Goal: Task Accomplishment & Management: Use online tool/utility

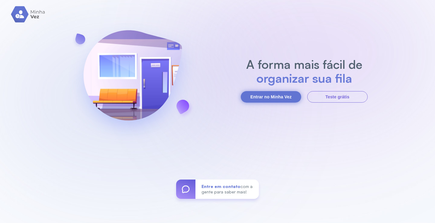
click at [271, 98] on button "Entrar no Minha Vez" at bounding box center [271, 96] width 60 height 11
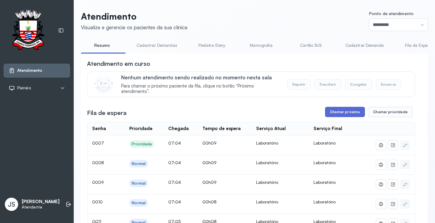
click at [348, 111] on button "Chamar próximo" at bounding box center [345, 112] width 40 height 10
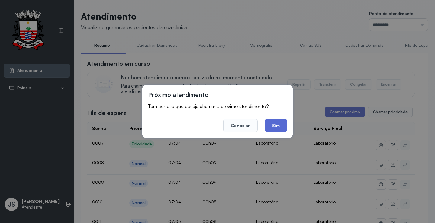
click at [278, 123] on button "Sim" at bounding box center [276, 125] width 22 height 13
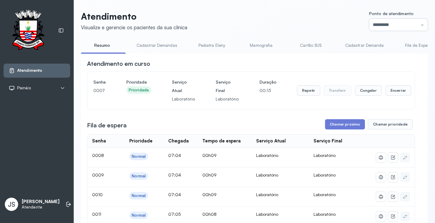
click at [387, 23] on input "*********" at bounding box center [398, 25] width 59 height 12
type input "*********"
click at [342, 127] on button "Chamar próximo" at bounding box center [345, 124] width 40 height 10
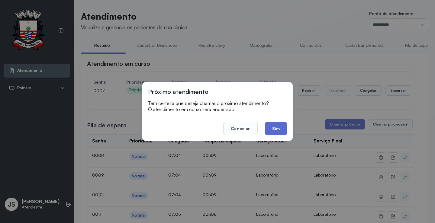
click at [277, 128] on button "Sim" at bounding box center [276, 128] width 22 height 13
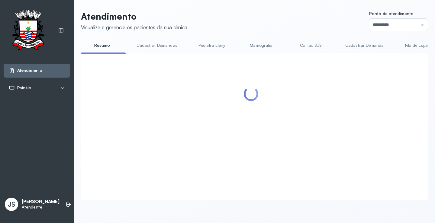
click at [277, 128] on div at bounding box center [251, 119] width 328 height 120
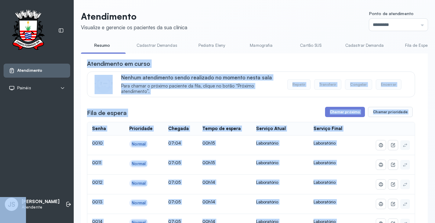
click at [375, 63] on div "Atendimento em curso" at bounding box center [251, 63] width 328 height 8
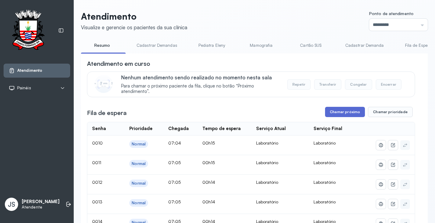
click at [342, 110] on button "Chamar próximo" at bounding box center [345, 112] width 40 height 10
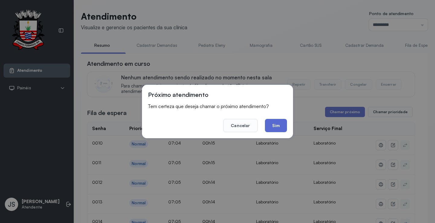
click at [276, 123] on button "Sim" at bounding box center [276, 125] width 22 height 13
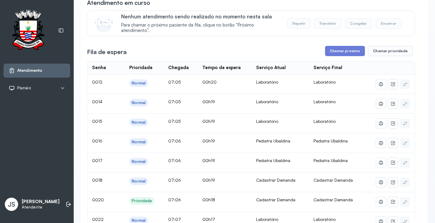
scroll to position [10, 0]
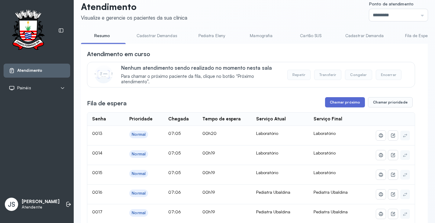
click at [332, 106] on button "Chamar próximo" at bounding box center [345, 102] width 40 height 10
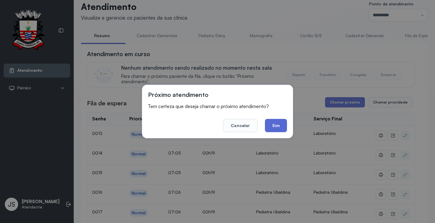
click at [271, 125] on button "Sim" at bounding box center [276, 125] width 22 height 13
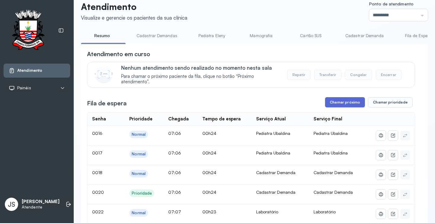
click at [340, 104] on button "Chamar próximo" at bounding box center [345, 102] width 40 height 10
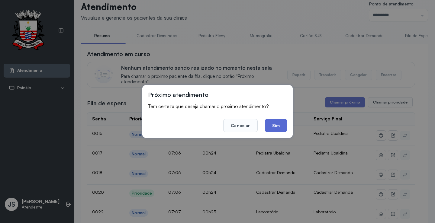
click at [280, 127] on button "Sim" at bounding box center [276, 125] width 22 height 13
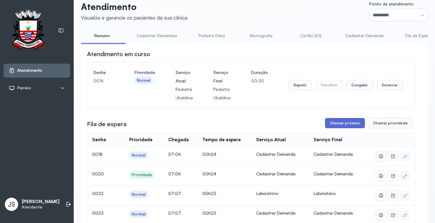
click at [340, 125] on button "Chamar próximo" at bounding box center [345, 123] width 40 height 10
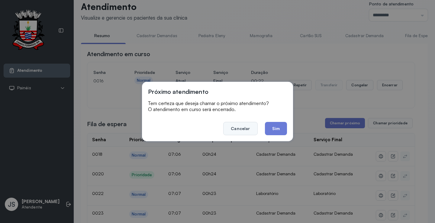
click at [241, 127] on button "Cancelar" at bounding box center [240, 128] width 34 height 13
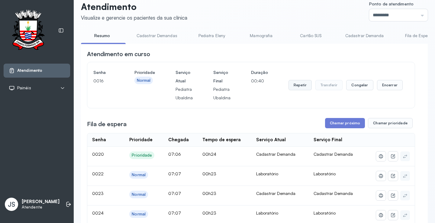
click at [300, 86] on button "Repetir" at bounding box center [299, 85] width 23 height 10
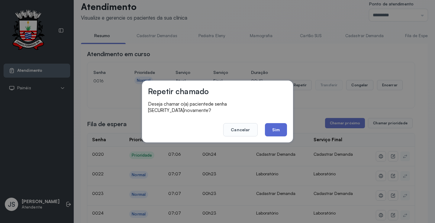
click at [277, 127] on button "Sim" at bounding box center [276, 129] width 22 height 13
click at [277, 127] on div "Fila de espera Chamar próximo Chamar prioridade" at bounding box center [251, 123] width 328 height 10
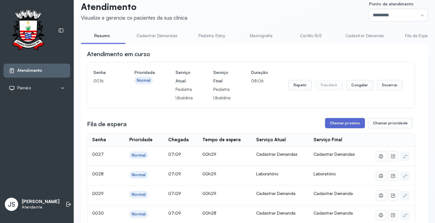
click at [336, 124] on button "Chamar próximo" at bounding box center [345, 123] width 40 height 10
click at [346, 127] on button "Chamar próximo" at bounding box center [345, 123] width 40 height 10
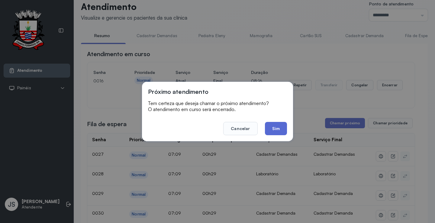
click at [277, 130] on button "Sim" at bounding box center [276, 128] width 22 height 13
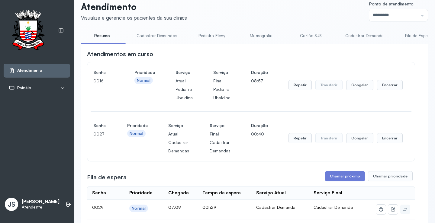
scroll to position [130, 0]
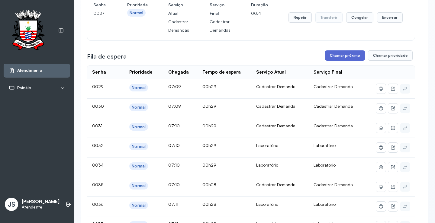
click at [337, 54] on button "Chamar próximo" at bounding box center [345, 55] width 40 height 10
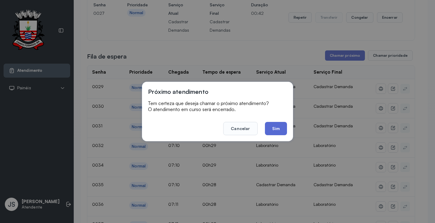
click at [276, 128] on button "Sim" at bounding box center [276, 128] width 22 height 13
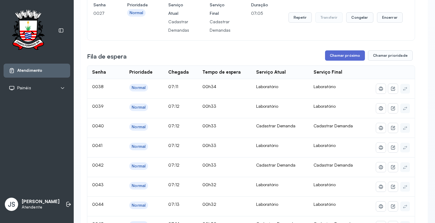
click at [352, 54] on button "Chamar próximo" at bounding box center [345, 55] width 40 height 10
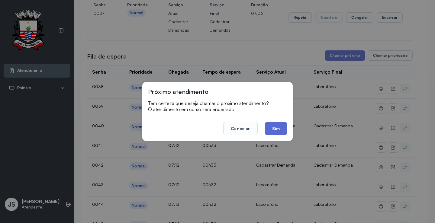
click at [278, 126] on button "Sim" at bounding box center [276, 128] width 22 height 13
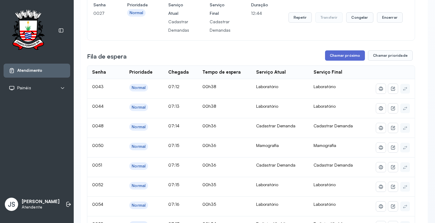
click at [338, 55] on button "Chamar próximo" at bounding box center [345, 55] width 40 height 10
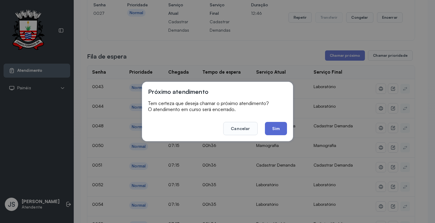
click at [275, 129] on button "Sim" at bounding box center [276, 128] width 22 height 13
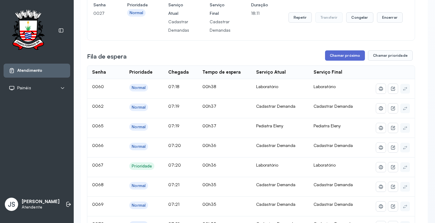
click at [330, 58] on button "Chamar próximo" at bounding box center [345, 55] width 40 height 10
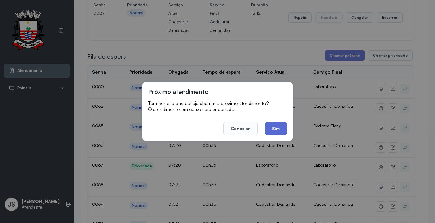
click at [274, 130] on button "Sim" at bounding box center [276, 128] width 22 height 13
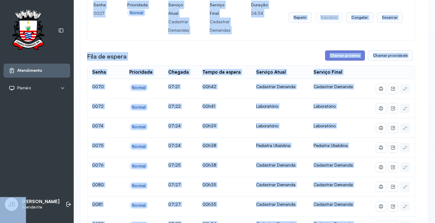
click at [359, 32] on div "Repetir Transferir Congelar Encerrar" at bounding box center [345, 18] width 114 height 34
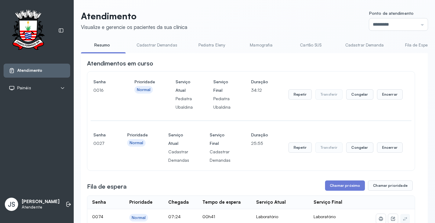
scroll to position [40, 0]
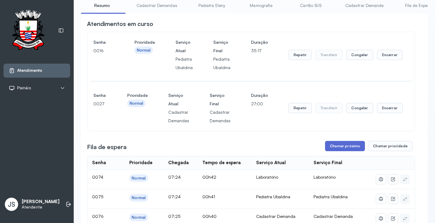
click at [353, 147] on button "Chamar próximo" at bounding box center [345, 146] width 40 height 10
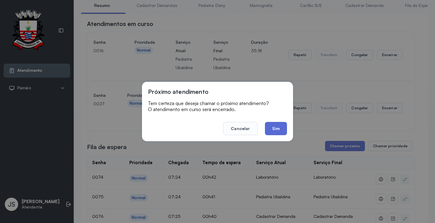
click at [273, 125] on button "Sim" at bounding box center [276, 128] width 22 height 13
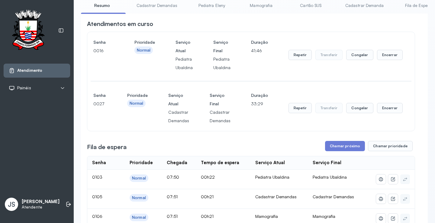
scroll to position [100, 0]
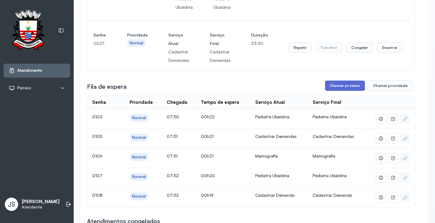
click at [345, 88] on button "Chamar próximo" at bounding box center [345, 86] width 40 height 10
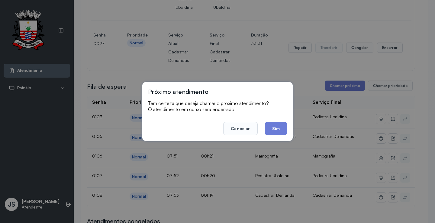
click at [271, 124] on button "Sim" at bounding box center [276, 128] width 22 height 13
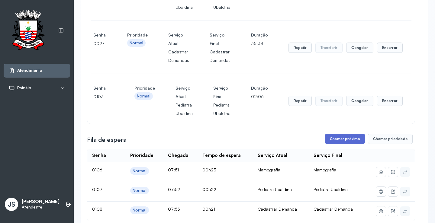
click at [346, 141] on button "Chamar próximo" at bounding box center [345, 139] width 40 height 10
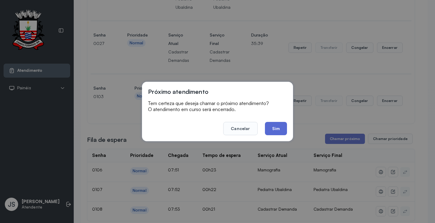
click at [283, 129] on button "Sim" at bounding box center [276, 128] width 22 height 13
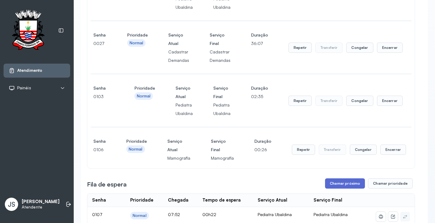
click at [338, 183] on button "Chamar próximo" at bounding box center [345, 183] width 40 height 10
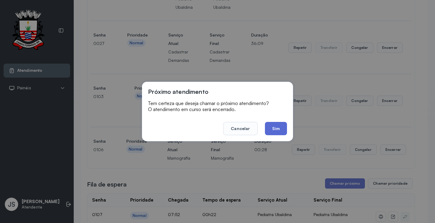
click at [275, 127] on button "Sim" at bounding box center [276, 128] width 22 height 13
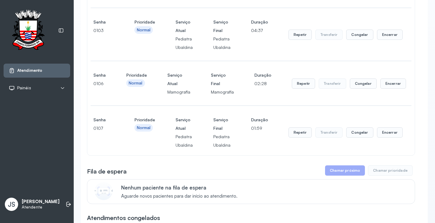
scroll to position [161, 0]
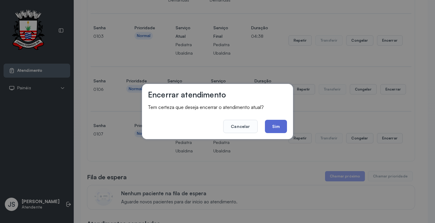
click at [281, 121] on button "Sim" at bounding box center [276, 126] width 22 height 13
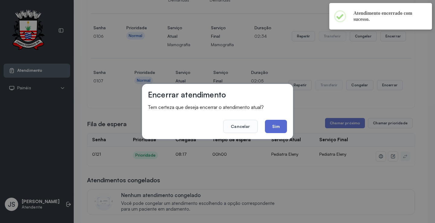
click at [283, 127] on button "Sim" at bounding box center [276, 126] width 22 height 13
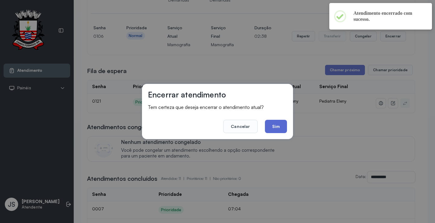
click at [283, 127] on button "Sim" at bounding box center [276, 126] width 22 height 13
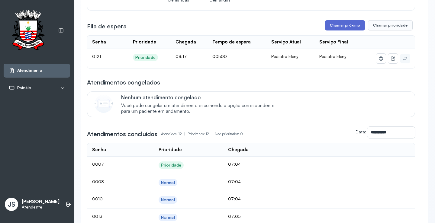
click at [341, 29] on button "Chamar próximo" at bounding box center [345, 25] width 40 height 10
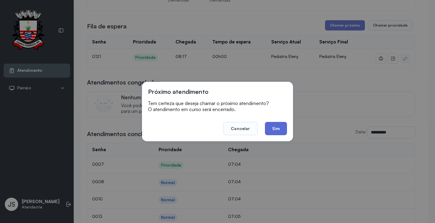
click at [277, 123] on button "Sim" at bounding box center [276, 128] width 22 height 13
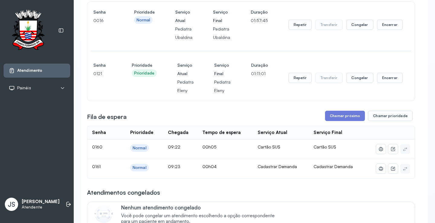
scroll to position [40, 0]
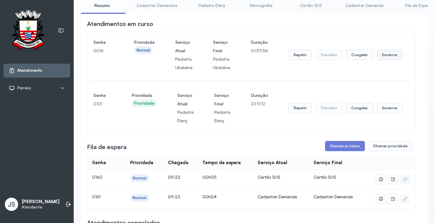
click at [384, 56] on button "Encerrar" at bounding box center [390, 55] width 26 height 10
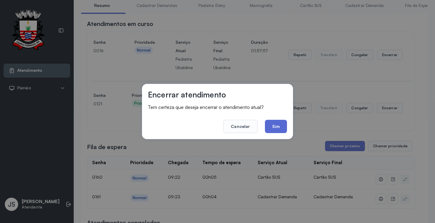
click at [282, 128] on button "Sim" at bounding box center [276, 126] width 22 height 13
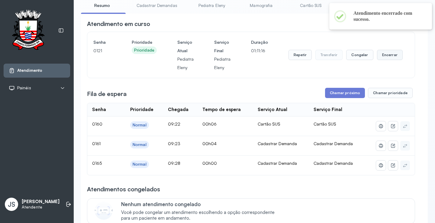
click at [387, 56] on button "Encerrar" at bounding box center [390, 55] width 26 height 10
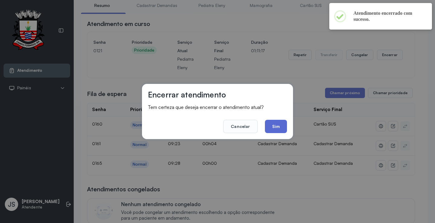
click at [277, 122] on button "Sim" at bounding box center [276, 126] width 22 height 13
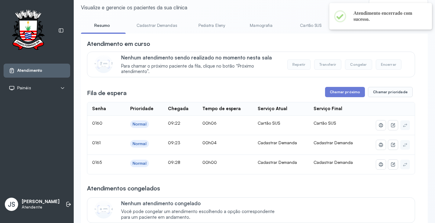
scroll to position [0, 0]
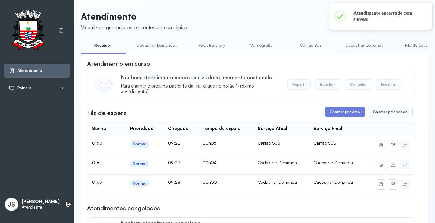
click at [355, 47] on link "Cadastrar Demanda" at bounding box center [364, 45] width 51 height 10
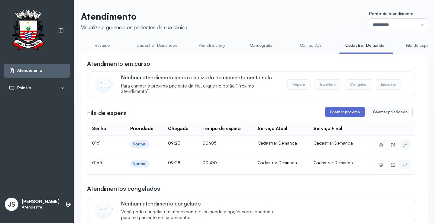
click at [337, 113] on button "Chamar próximo" at bounding box center [345, 112] width 40 height 10
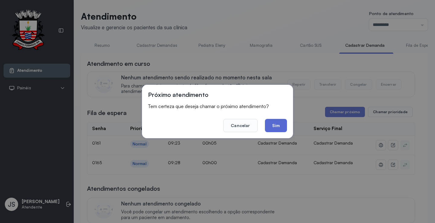
click at [282, 127] on button "Sim" at bounding box center [276, 125] width 22 height 13
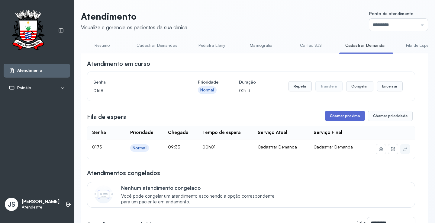
click at [348, 117] on button "Chamar próximo" at bounding box center [345, 116] width 40 height 10
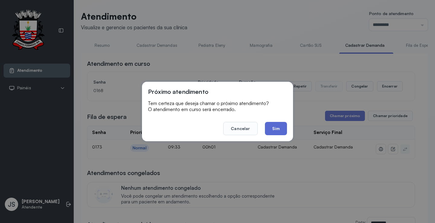
click at [279, 126] on button "Sim" at bounding box center [276, 128] width 22 height 13
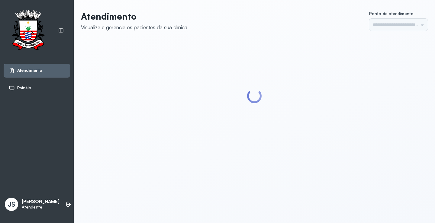
type input "*********"
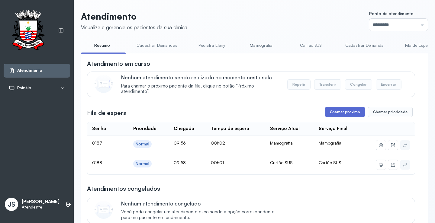
click at [340, 116] on button "Chamar próximo" at bounding box center [345, 112] width 40 height 10
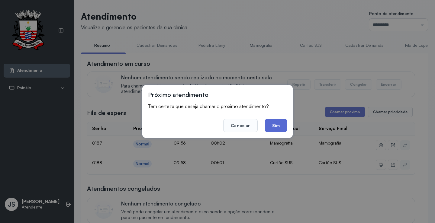
click at [275, 122] on button "Sim" at bounding box center [276, 125] width 22 height 13
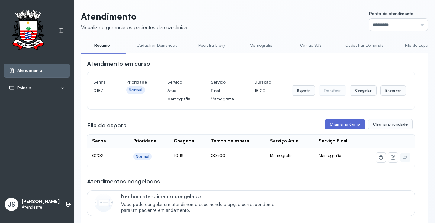
click at [346, 130] on button "Chamar próximo" at bounding box center [345, 124] width 40 height 10
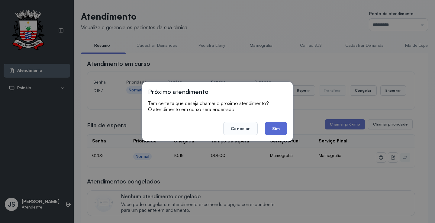
click at [277, 128] on button "Sim" at bounding box center [276, 128] width 22 height 13
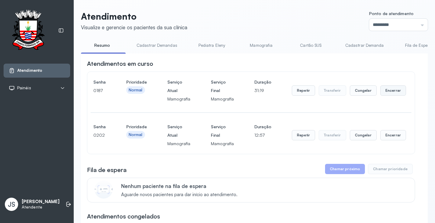
click at [388, 94] on button "Encerrar" at bounding box center [393, 90] width 26 height 10
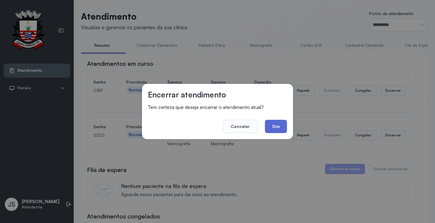
click at [278, 127] on button "Sim" at bounding box center [276, 126] width 22 height 13
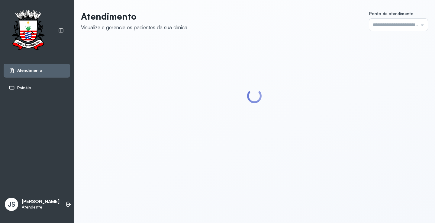
type input "*********"
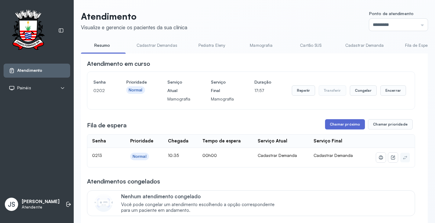
click at [345, 128] on button "Chamar próximo" at bounding box center [345, 124] width 40 height 10
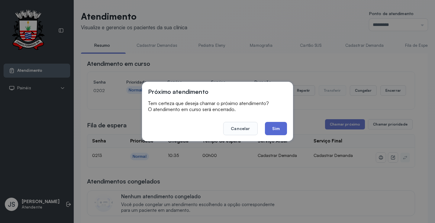
click at [278, 128] on button "Sim" at bounding box center [276, 128] width 22 height 13
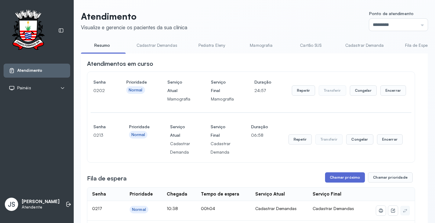
click at [350, 180] on button "Chamar próximo" at bounding box center [345, 177] width 40 height 10
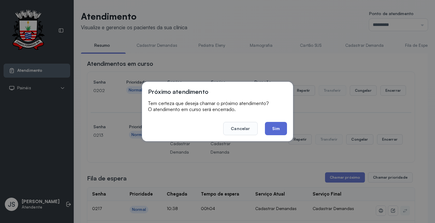
click at [273, 128] on button "Sim" at bounding box center [276, 128] width 22 height 13
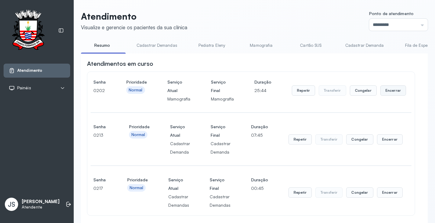
click at [390, 95] on button "Encerrar" at bounding box center [393, 90] width 26 height 10
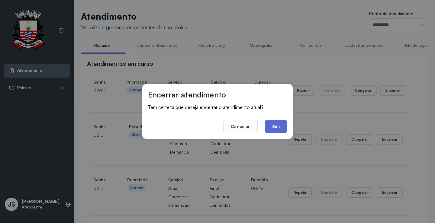
click at [272, 127] on button "Sim" at bounding box center [276, 126] width 22 height 13
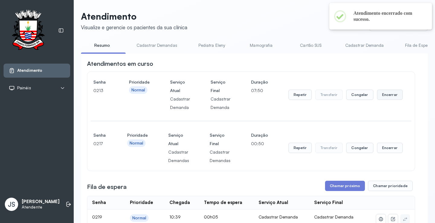
click at [388, 93] on button "Encerrar" at bounding box center [390, 95] width 26 height 10
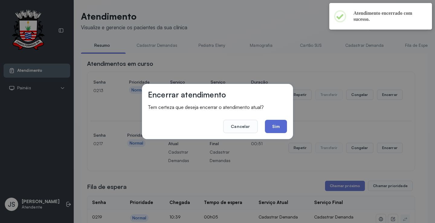
click at [279, 130] on button "Sim" at bounding box center [276, 126] width 22 height 13
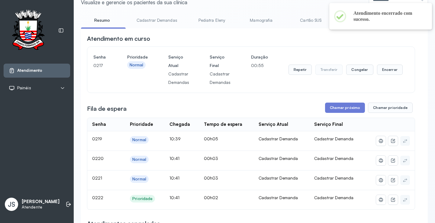
scroll to position [60, 0]
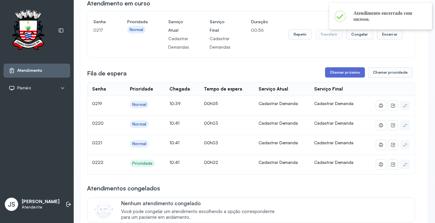
click at [336, 72] on button "Chamar próximo" at bounding box center [345, 72] width 40 height 10
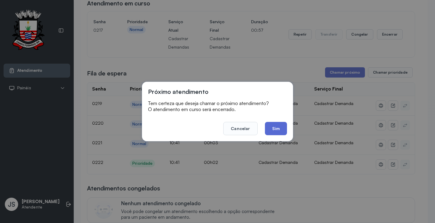
click at [275, 126] on button "Sim" at bounding box center [276, 128] width 22 height 13
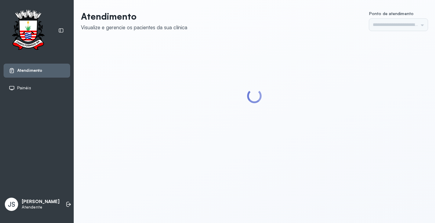
type input "*********"
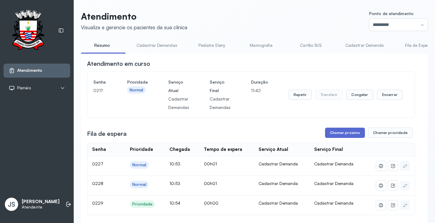
click at [343, 133] on button "Chamar próximo" at bounding box center [345, 133] width 40 height 10
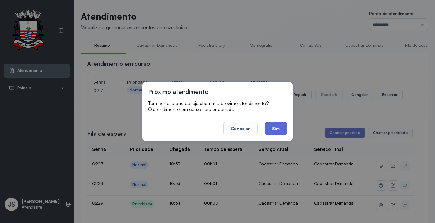
click at [274, 129] on button "Sim" at bounding box center [276, 128] width 22 height 13
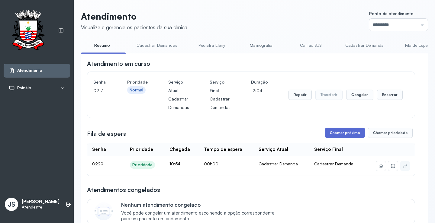
click at [340, 131] on button "Chamar próximo" at bounding box center [345, 133] width 40 height 10
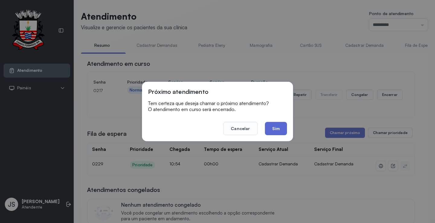
click at [274, 128] on button "Sim" at bounding box center [276, 128] width 22 height 13
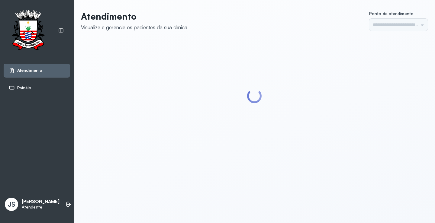
type input "*********"
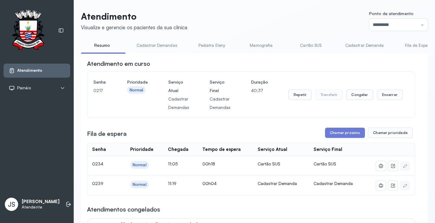
click at [357, 42] on link "Cadastrar Demanda" at bounding box center [364, 45] width 51 height 10
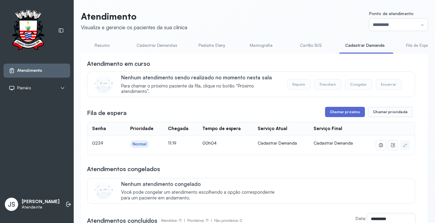
click at [342, 112] on button "Chamar próximo" at bounding box center [345, 112] width 40 height 10
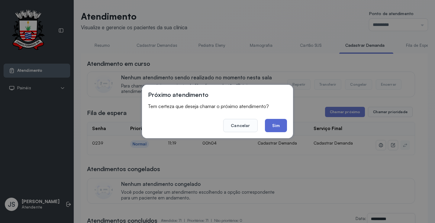
click at [281, 125] on button "Sim" at bounding box center [276, 125] width 22 height 13
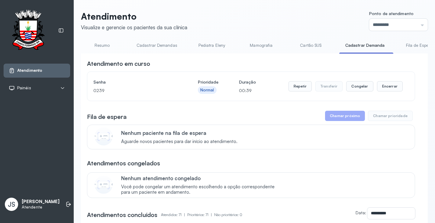
click at [103, 45] on link "Resumo" at bounding box center [102, 45] width 42 height 10
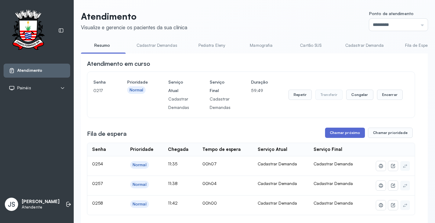
click at [351, 133] on button "Chamar próximo" at bounding box center [345, 133] width 40 height 10
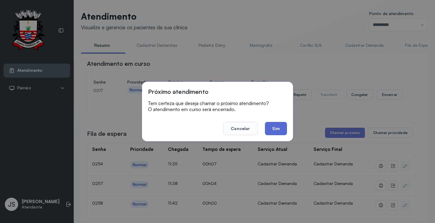
click at [281, 129] on button "Sim" at bounding box center [276, 128] width 22 height 13
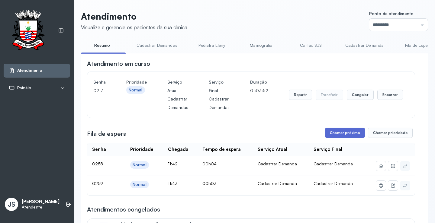
click at [348, 136] on button "Chamar próximo" at bounding box center [345, 133] width 40 height 10
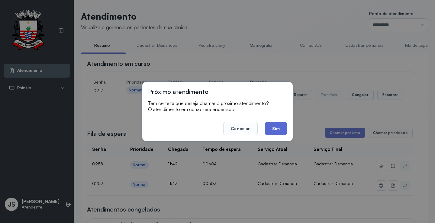
click at [273, 127] on button "Sim" at bounding box center [276, 128] width 22 height 13
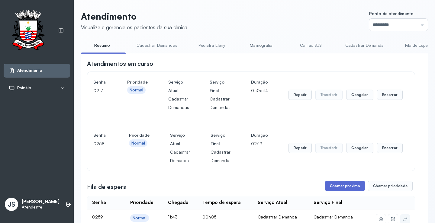
click at [347, 186] on button "Chamar próximo" at bounding box center [345, 186] width 40 height 10
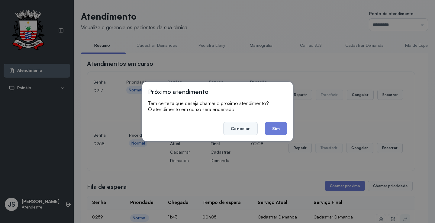
click at [240, 127] on button "Cancelar" at bounding box center [240, 128] width 34 height 13
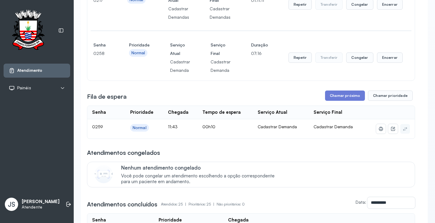
scroll to position [91, 0]
click at [344, 98] on button "Chamar próximo" at bounding box center [345, 95] width 40 height 10
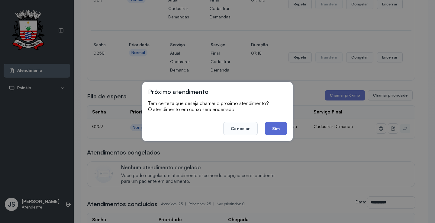
click at [282, 126] on button "Sim" at bounding box center [276, 128] width 22 height 13
